Goal: Transaction & Acquisition: Purchase product/service

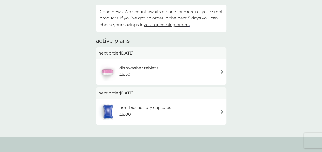
scroll to position [42, 0]
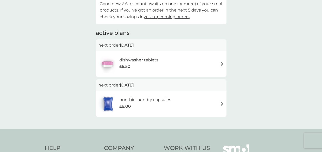
click at [164, 99] on h6 "non-bio laundry capsules" at bounding box center [145, 100] width 52 height 7
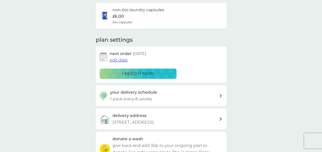
scroll to position [51, 0]
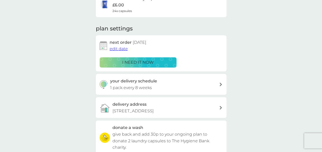
click at [146, 59] on p "i need it now" at bounding box center [137, 62] width 31 height 7
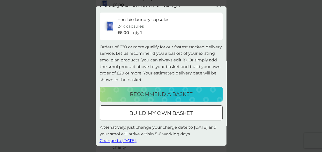
scroll to position [14, 0]
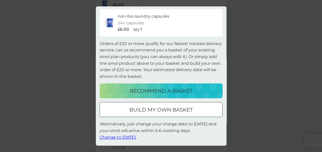
click at [169, 110] on p "build my own basket" at bounding box center [160, 110] width 63 height 8
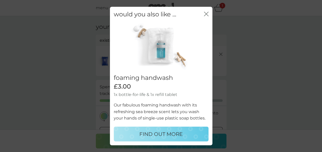
click at [205, 11] on div "close" at bounding box center [206, 14] width 5 height 7
click at [205, 12] on icon "close" at bounding box center [205, 14] width 2 height 4
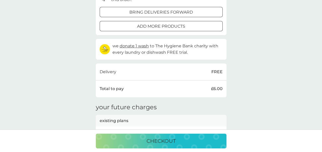
scroll to position [129, 0]
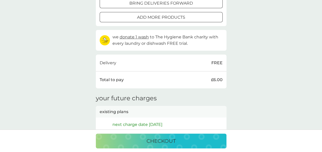
click at [159, 139] on p "checkout" at bounding box center [160, 141] width 29 height 8
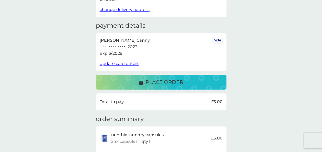
scroll to position [64, 0]
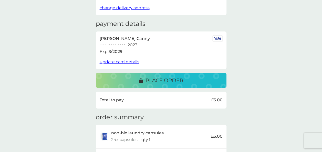
click at [176, 78] on p "place order" at bounding box center [164, 80] width 38 height 8
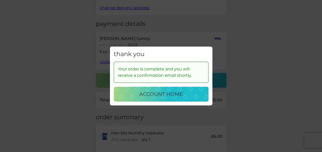
click at [163, 94] on p "account home" at bounding box center [161, 94] width 44 height 8
